Goal: Task Accomplishment & Management: Complete application form

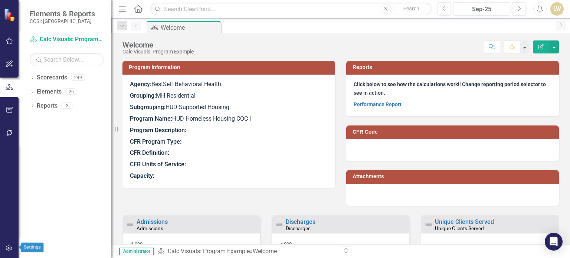
click at [9, 248] on icon "button" at bounding box center [10, 248] width 8 height 6
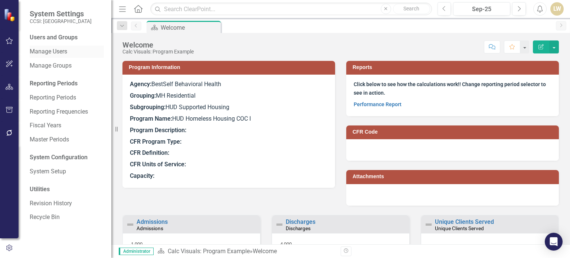
click at [68, 53] on link "Manage Users" at bounding box center [67, 51] width 74 height 9
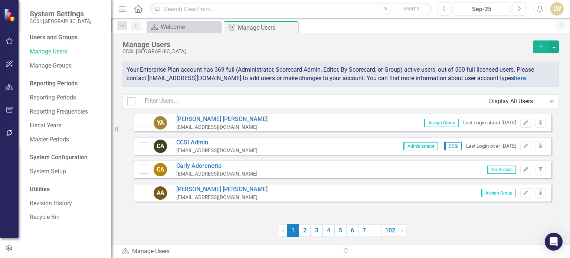
click at [543, 47] on icon "Add" at bounding box center [540, 46] width 7 height 5
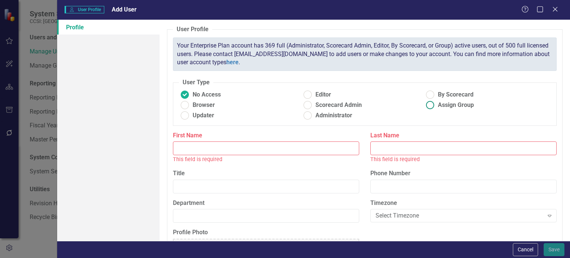
click at [434, 107] on label "Assign Group" at bounding box center [485, 105] width 123 height 9
click at [434, 107] on input "Assign Group" at bounding box center [429, 104] width 11 height 11
radio input "true"
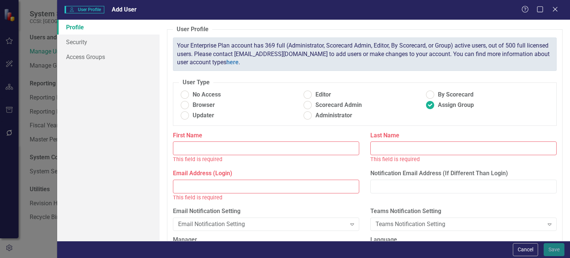
click at [275, 150] on input "First Name" at bounding box center [266, 148] width 186 height 14
paste input "[PERSON_NAME]"
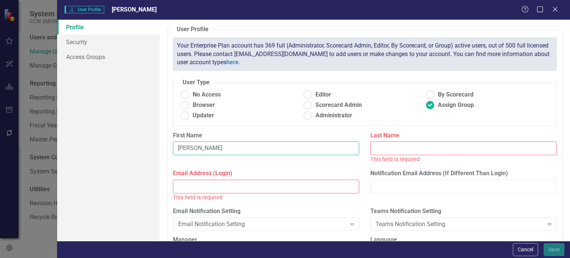
drag, startPoint x: 199, startPoint y: 147, endPoint x: 215, endPoint y: 145, distance: 16.4
click at [215, 145] on input "[PERSON_NAME]" at bounding box center [266, 148] width 186 height 14
type input "Fatima"
click at [374, 148] on input "Last Name" at bounding box center [463, 148] width 186 height 14
paste input "[PERSON_NAME]"
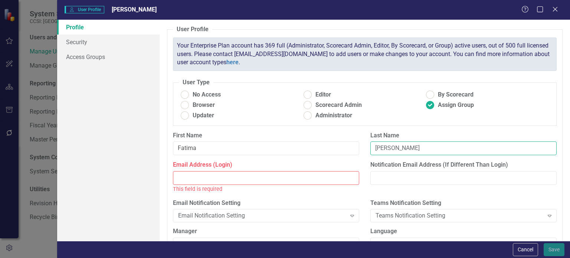
type input "[PERSON_NAME]"
click at [233, 181] on input "Email Address (Login)" at bounding box center [266, 178] width 186 height 14
paste input "[EMAIL_ADDRESS][DOMAIN_NAME]"
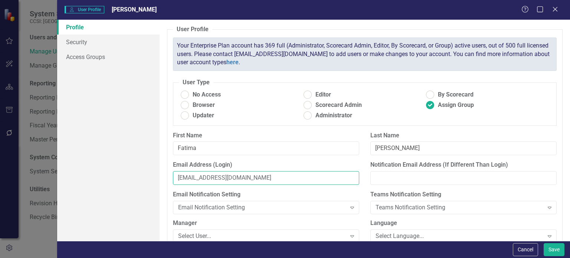
click at [177, 180] on input "[EMAIL_ADDRESS][DOMAIN_NAME]" at bounding box center [266, 178] width 186 height 14
type input "[EMAIL_ADDRESS][DOMAIN_NAME]"
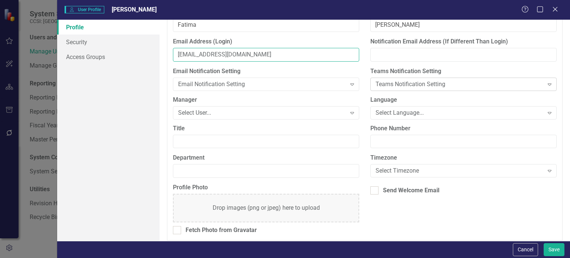
scroll to position [126, 0]
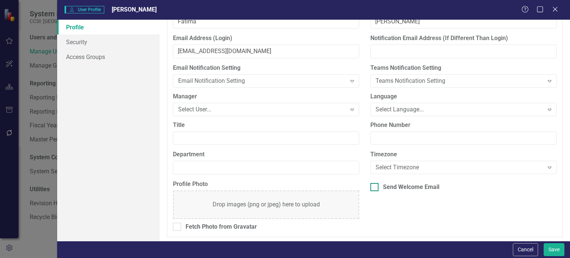
click at [372, 188] on div at bounding box center [374, 187] width 8 height 8
click at [372, 188] on input "Send Welcome Email" at bounding box center [372, 185] width 5 height 5
checkbox input "true"
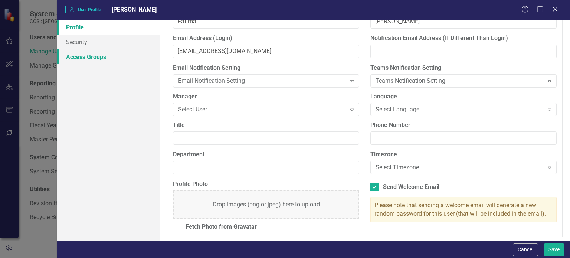
click at [77, 61] on link "Access Groups" at bounding box center [108, 56] width 102 height 15
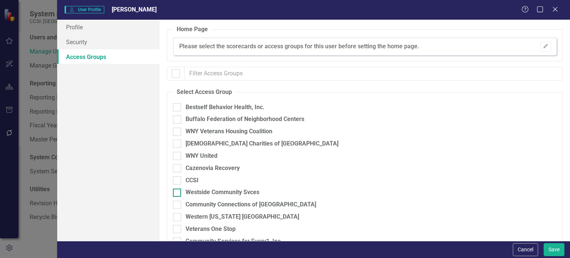
click at [175, 194] on div at bounding box center [177, 192] width 8 height 8
click at [175, 193] on input "Westside Community Svces" at bounding box center [175, 190] width 5 height 5
checkbox input "true"
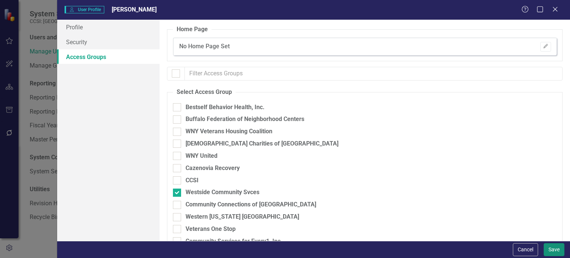
click at [559, 250] on button "Save" at bounding box center [553, 249] width 21 height 13
